Goal: Obtain resource: Obtain resource

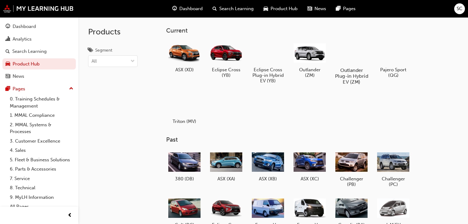
click at [352, 57] on div at bounding box center [352, 52] width 34 height 25
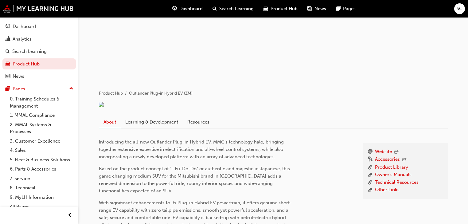
scroll to position [74, 0]
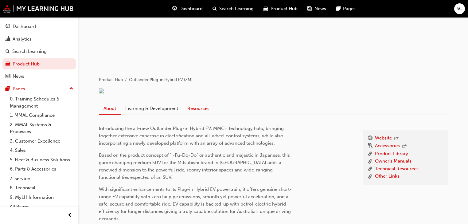
click at [194, 114] on link "Resources" at bounding box center [198, 109] width 31 height 12
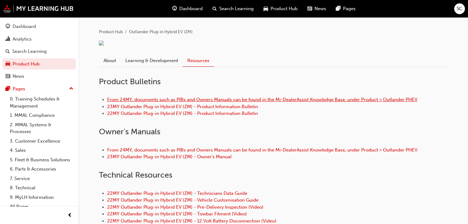
scroll to position [123, 0]
